Goal: Task Accomplishment & Management: Manage account settings

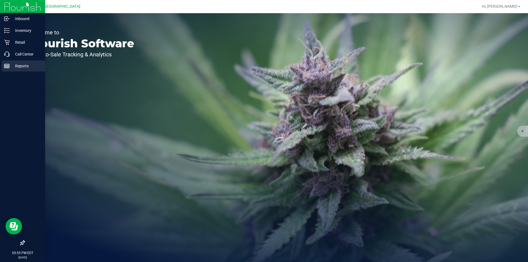
click at [18, 66] on p "Reports" at bounding box center [26, 66] width 33 height 7
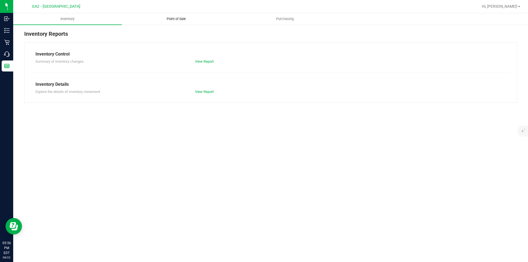
click at [185, 16] on span "Point of Sale" at bounding box center [176, 18] width 34 height 5
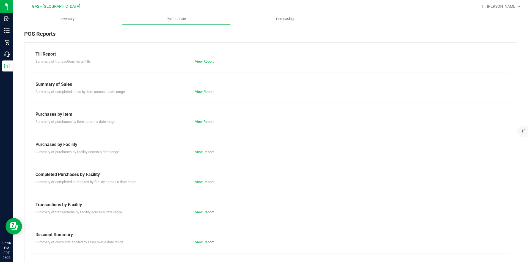
click at [208, 63] on div "View Report" at bounding box center [270, 61] width 159 height 5
click at [209, 62] on link "View Report" at bounding box center [204, 61] width 19 height 4
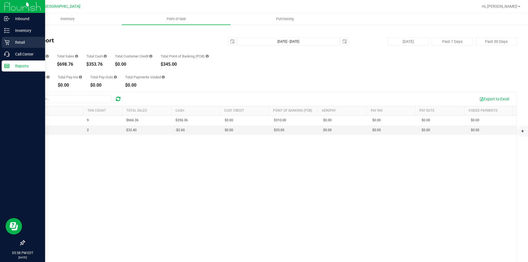
click at [16, 38] on div "Retail" at bounding box center [23, 42] width 43 height 11
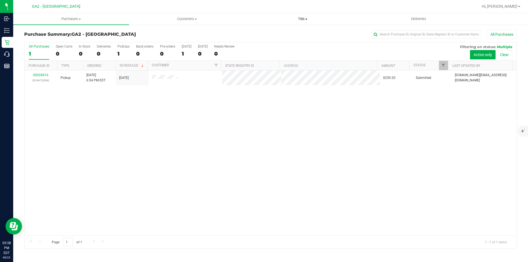
click at [303, 17] on span "Tills" at bounding box center [302, 18] width 115 height 5
click at [293, 34] on li "Manage tills" at bounding box center [303, 33] width 116 height 7
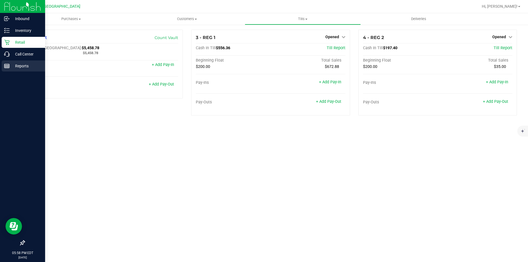
click at [10, 66] on p "Reports" at bounding box center [26, 66] width 33 height 7
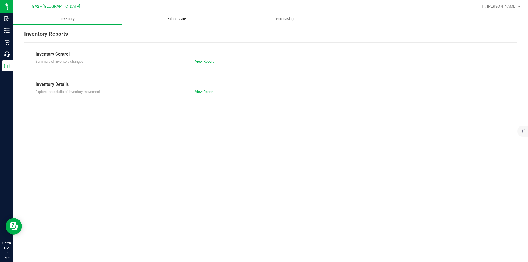
click at [170, 20] on span "Point of Sale" at bounding box center [176, 18] width 34 height 5
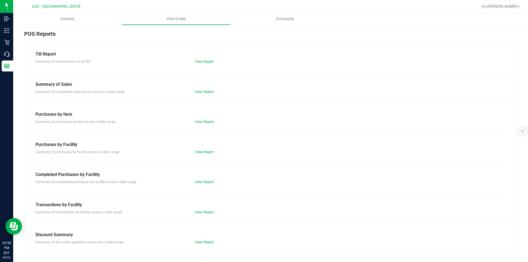
click at [208, 57] on div "Summary of transactions for all tills View Report" at bounding box center [270, 60] width 478 height 7
click at [207, 60] on link "View Report" at bounding box center [204, 61] width 19 height 4
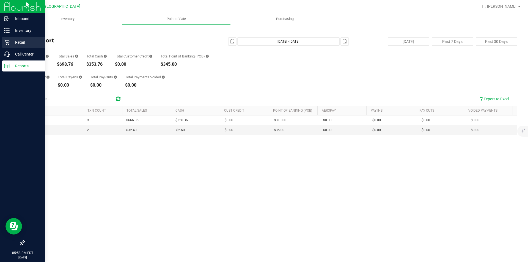
click at [15, 42] on p "Retail" at bounding box center [26, 42] width 33 height 7
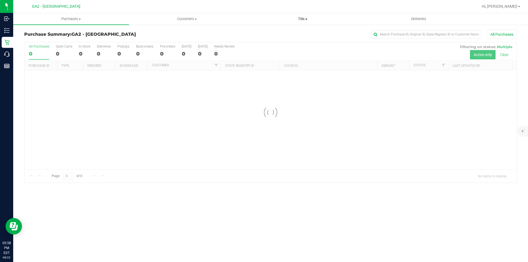
click at [304, 15] on uib-tab-heading "Tills Manage tills Reconcile e-payments" at bounding box center [302, 18] width 115 height 11
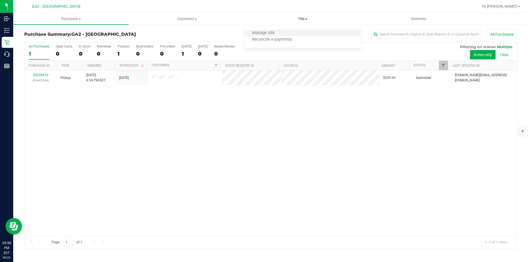
click at [291, 32] on li "Manage tills" at bounding box center [303, 33] width 116 height 7
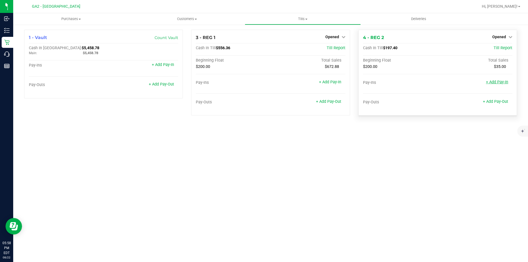
click at [501, 83] on link "+ Add Pay-In" at bounding box center [497, 82] width 22 height 5
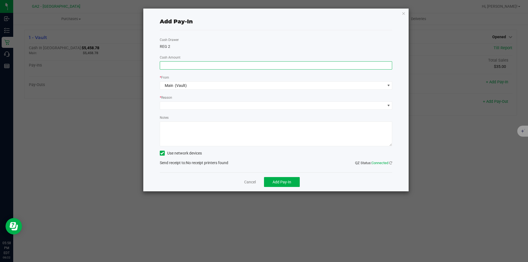
click at [196, 65] on input at bounding box center [276, 66] width 232 height 8
type input "$2.60"
click at [187, 103] on span at bounding box center [272, 106] width 225 height 8
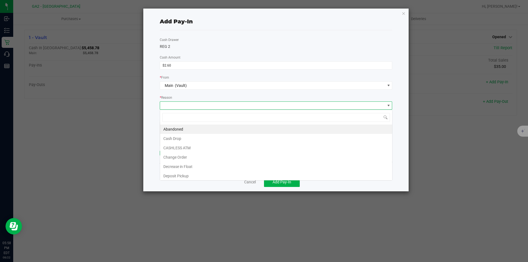
scroll to position [8, 232]
click at [189, 148] on li "CASHLESS ATM" at bounding box center [276, 147] width 232 height 9
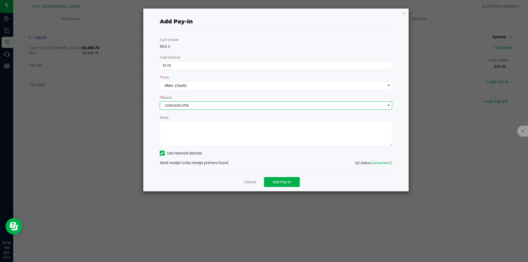
click at [197, 143] on textarea "Notes" at bounding box center [276, 133] width 233 height 25
type textarea "c"
type textarea "A"
type textarea "CASHLESS ATM [DATE] LM"
click at [164, 153] on icon at bounding box center [162, 153] width 4 height 0
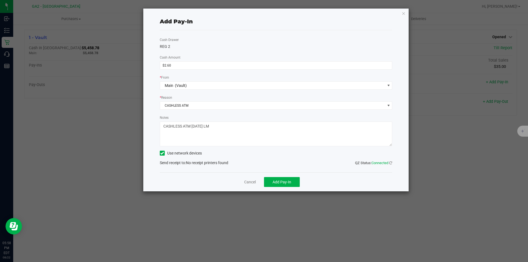
click at [0, 0] on input "Use network devices" at bounding box center [0, 0] width 0 height 0
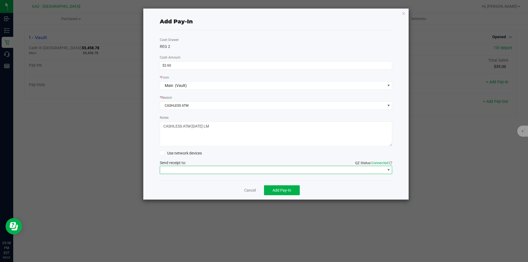
click at [197, 166] on span at bounding box center [272, 170] width 225 height 8
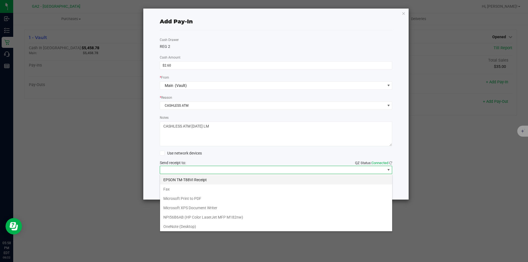
click at [200, 178] on Receipt "EPSON TM-T88VI Receipt" at bounding box center [276, 179] width 232 height 9
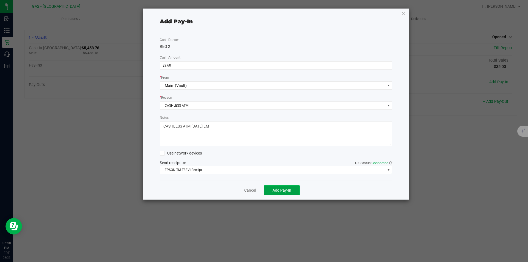
click at [293, 189] on button "Add Pay-In" at bounding box center [282, 190] width 36 height 10
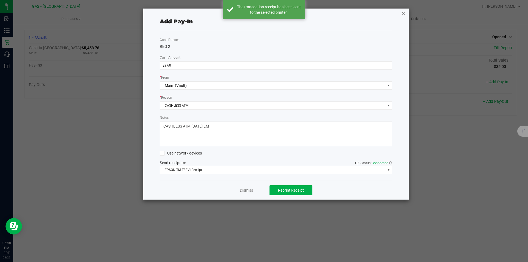
click at [403, 12] on icon "button" at bounding box center [404, 13] width 4 height 7
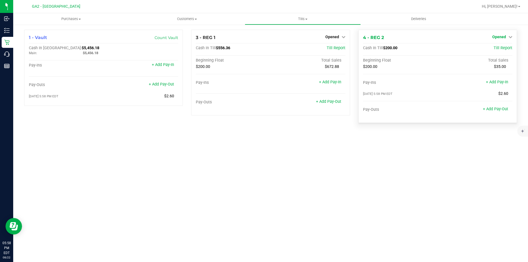
click at [504, 37] on span "Opened" at bounding box center [499, 37] width 14 height 4
click at [501, 50] on link "Close Till" at bounding box center [499, 48] width 15 height 4
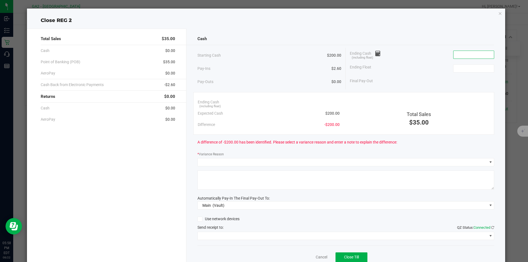
click at [461, 56] on input at bounding box center [473, 55] width 40 height 8
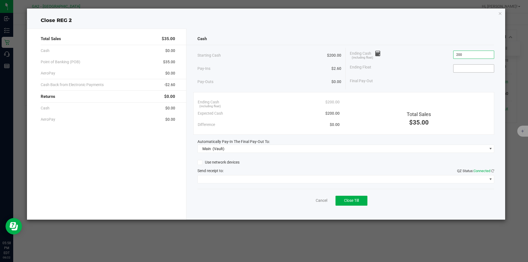
type input "$200.00"
click at [483, 71] on input at bounding box center [473, 69] width 40 height 8
type input "$200.00"
click at [461, 80] on div "Final Pay-Out $0.00" at bounding box center [422, 80] width 144 height 11
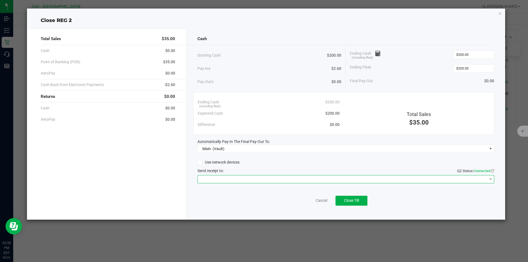
drag, startPoint x: 223, startPoint y: 180, endPoint x: 228, endPoint y: 179, distance: 5.4
click at [223, 180] on span at bounding box center [342, 179] width 289 height 8
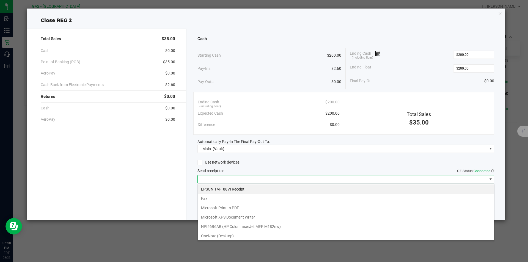
scroll to position [8, 297]
click at [234, 186] on Receipt "EPSON TM-T88VI Receipt" at bounding box center [346, 188] width 296 height 9
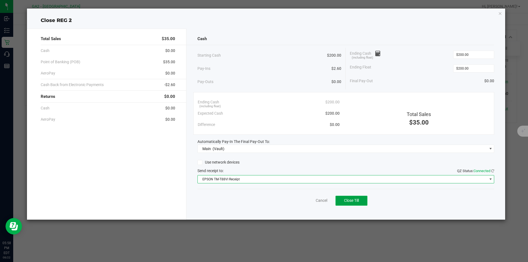
click at [360, 200] on button "Close Till" at bounding box center [351, 201] width 32 height 10
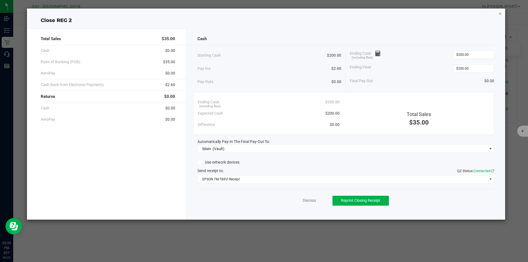
click at [498, 13] on icon "button" at bounding box center [500, 13] width 4 height 7
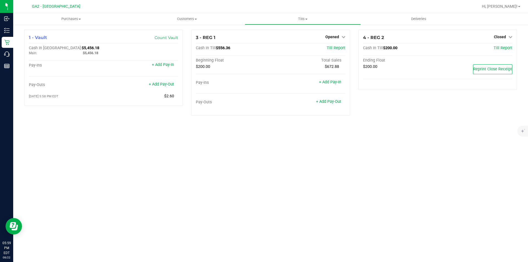
click at [433, 120] on div "1 - Vault Count Vault Cash In Vault: $5,456.18 Main: $5,456.18 Pay-Ins + Add Pa…" at bounding box center [270, 74] width 515 height 101
click at [515, 7] on span "Hi, [PERSON_NAME]!" at bounding box center [500, 6] width 36 height 4
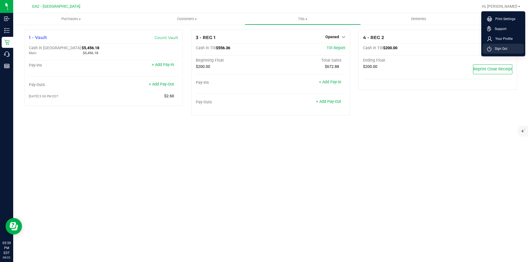
click at [499, 48] on span "Sign Out" at bounding box center [499, 48] width 16 height 5
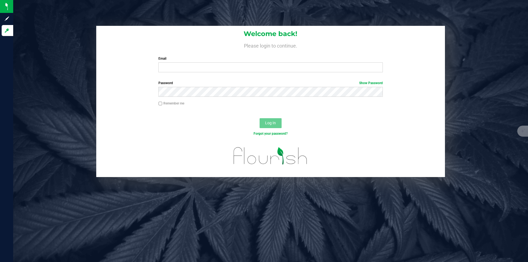
click at [274, 170] on div at bounding box center [270, 159] width 349 height 35
